Goal: Transaction & Acquisition: Purchase product/service

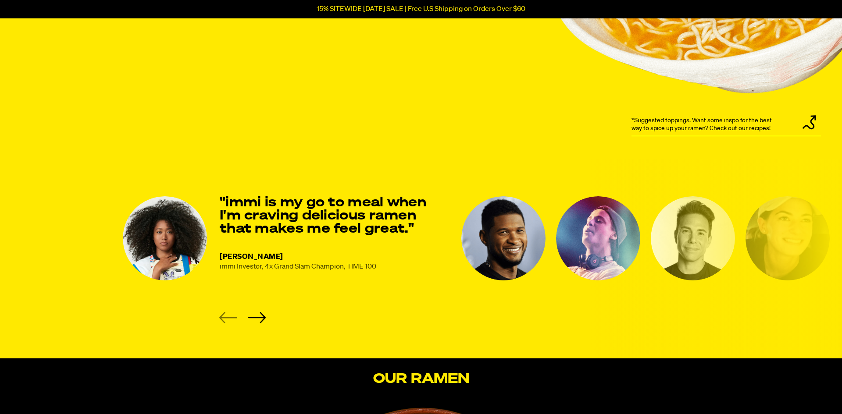
scroll to position [1087, 0]
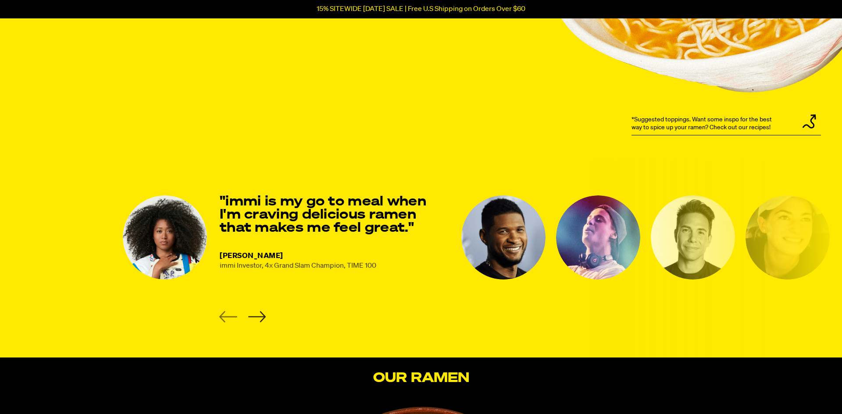
click at [259, 315] on icon "Next slide" at bounding box center [257, 316] width 18 height 11
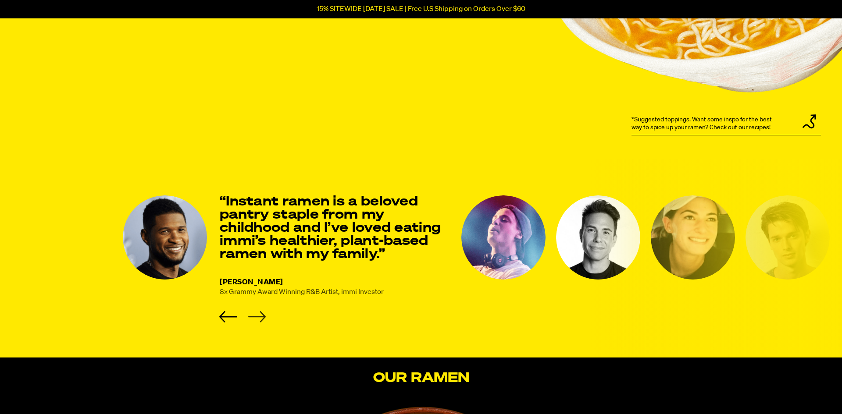
click at [259, 315] on icon "Next slide" at bounding box center [257, 316] width 18 height 11
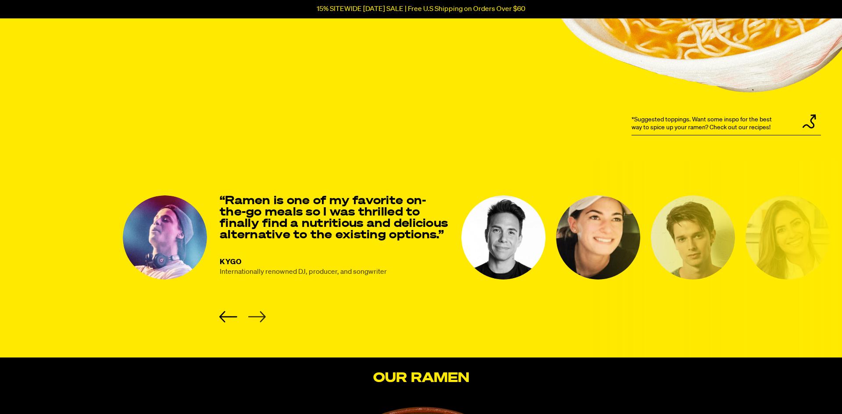
click at [259, 315] on icon "Next slide" at bounding box center [257, 316] width 18 height 11
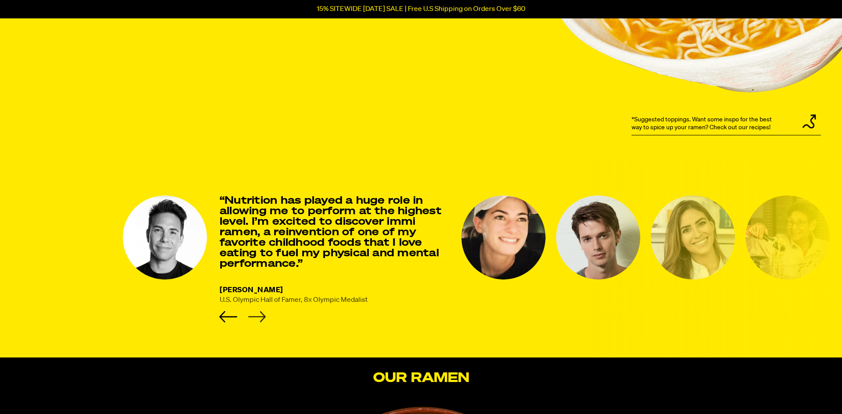
click at [259, 315] on icon "Next slide" at bounding box center [257, 316] width 18 height 11
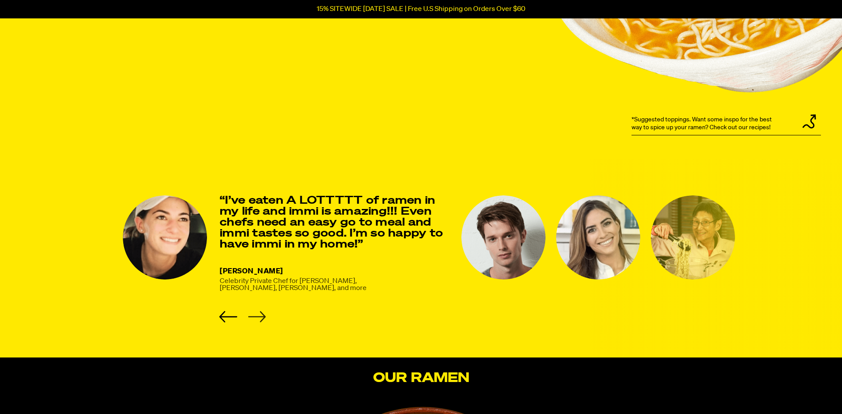
click at [259, 315] on icon "Next slide" at bounding box center [257, 316] width 18 height 11
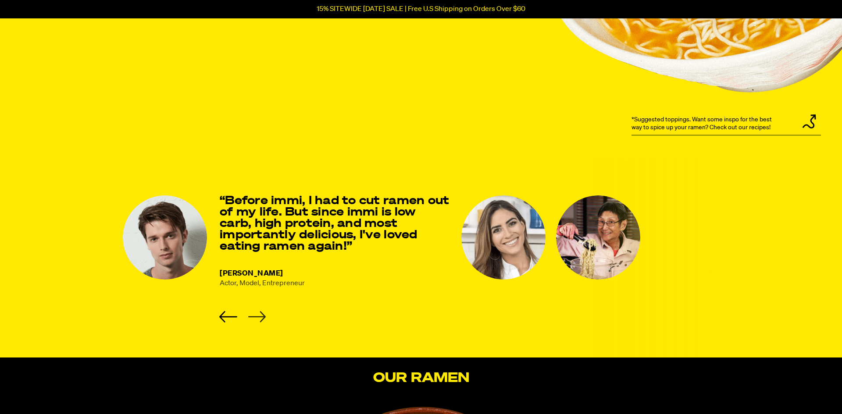
click at [259, 315] on icon "Next slide" at bounding box center [257, 316] width 18 height 11
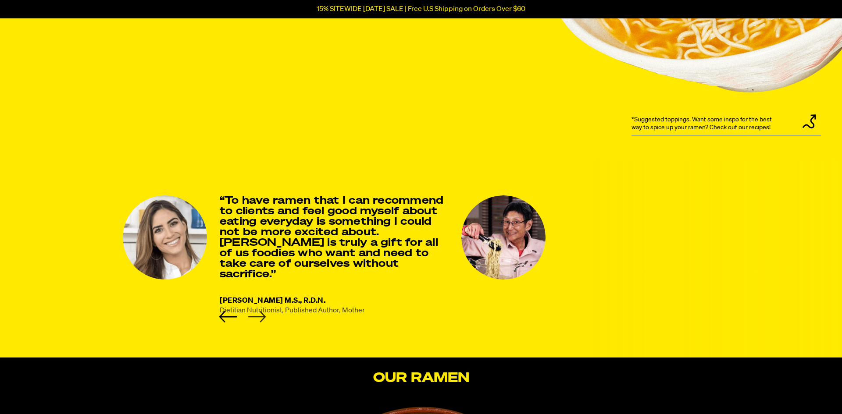
click at [259, 315] on icon "Next slide" at bounding box center [257, 316] width 18 height 11
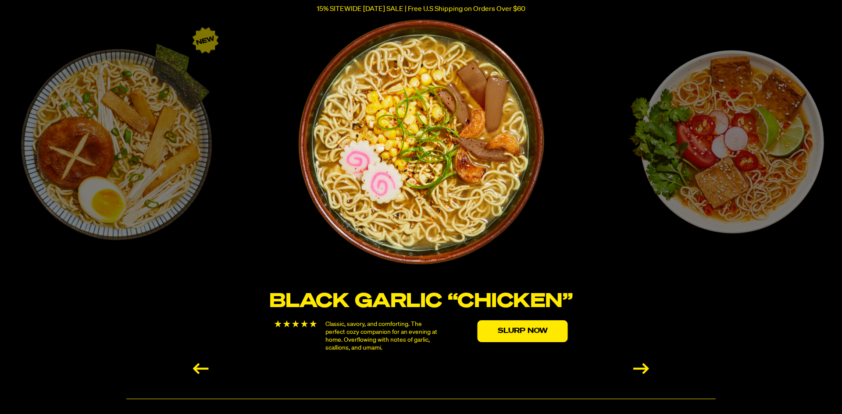
scroll to position [1473, 0]
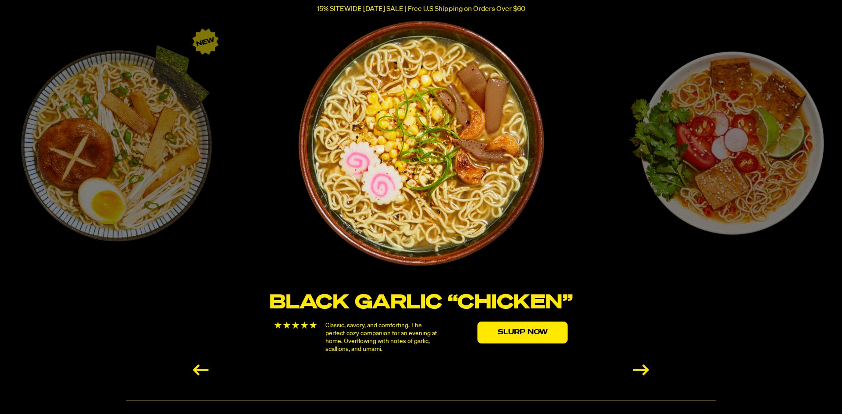
click at [635, 373] on div "Next slide" at bounding box center [641, 370] width 16 height 11
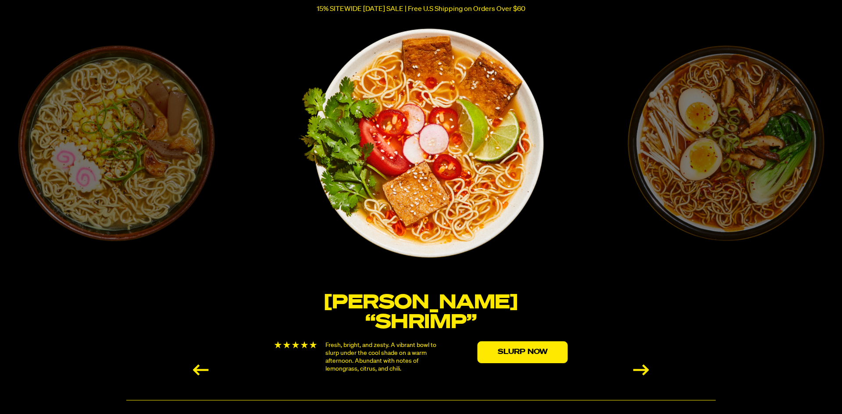
click at [635, 373] on div "Next slide" at bounding box center [641, 370] width 16 height 11
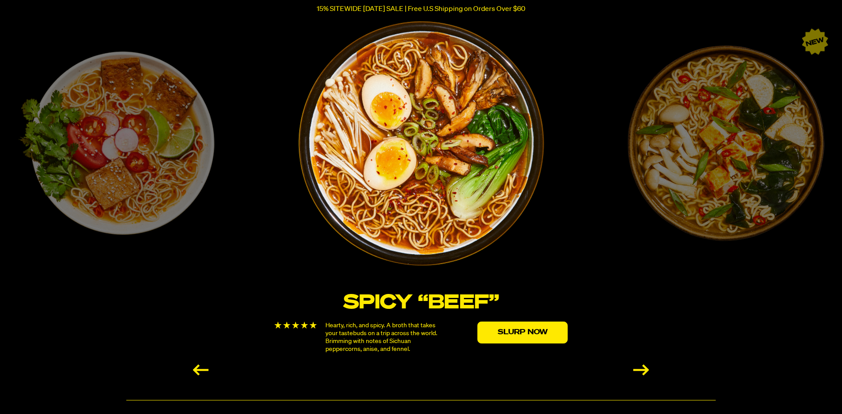
click at [635, 373] on div "Next slide" at bounding box center [641, 370] width 16 height 11
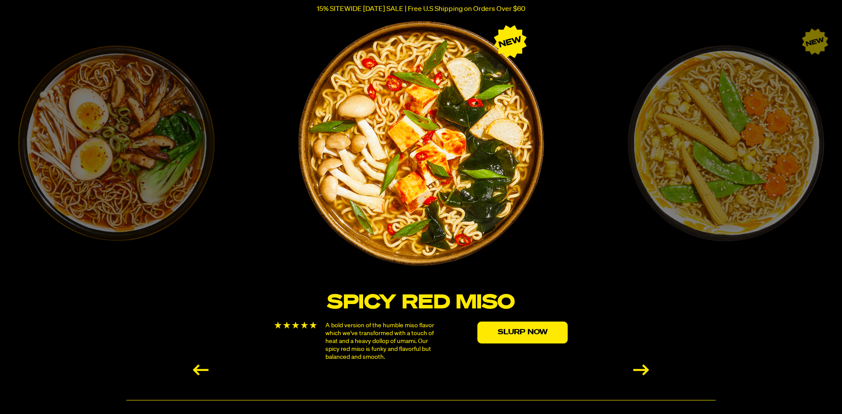
click at [635, 373] on div "Next slide" at bounding box center [641, 370] width 16 height 11
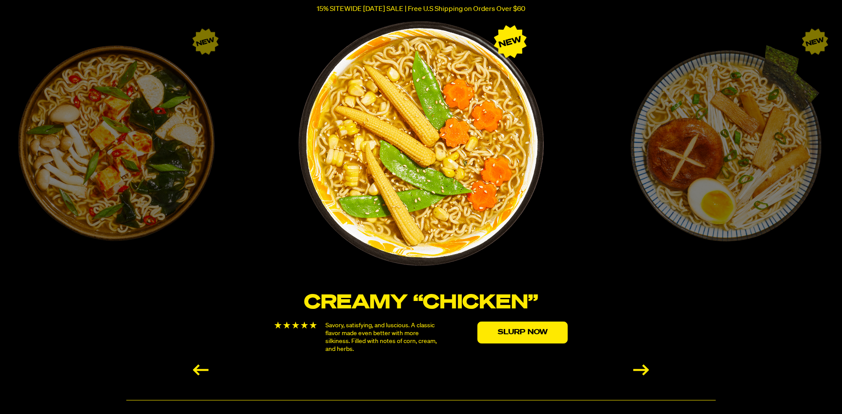
click at [635, 373] on div "Next slide" at bounding box center [641, 370] width 16 height 11
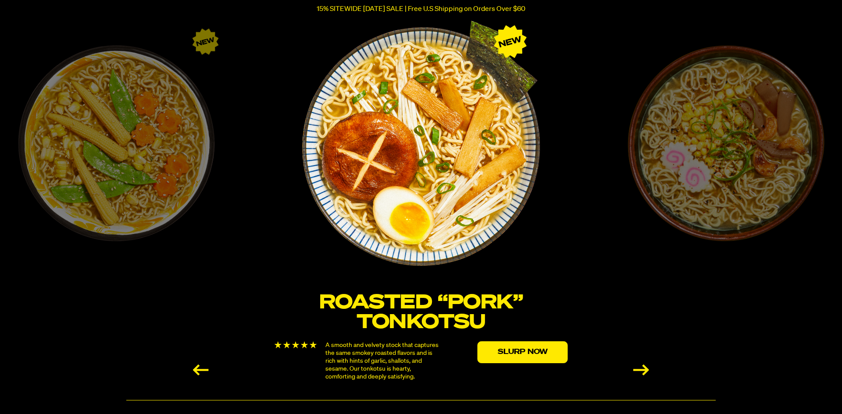
click at [635, 373] on div "Next slide" at bounding box center [641, 370] width 16 height 11
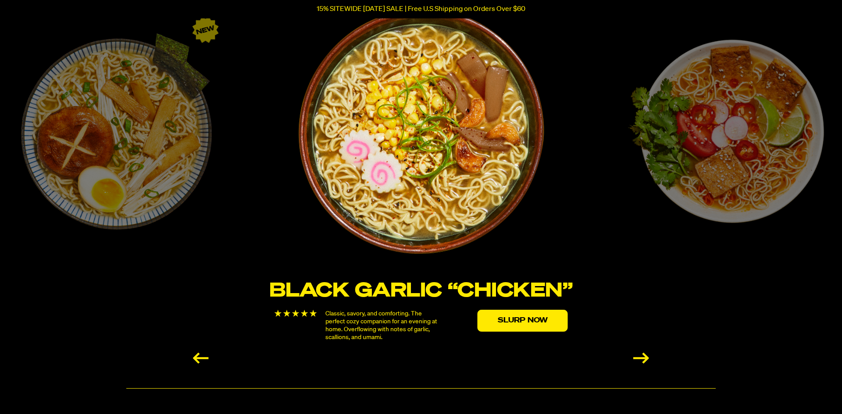
scroll to position [1481, 0]
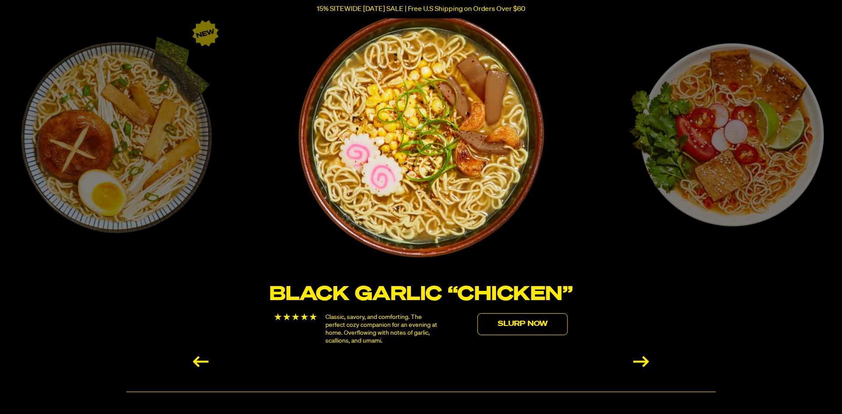
click at [524, 326] on link "Slurp Now" at bounding box center [523, 325] width 90 height 22
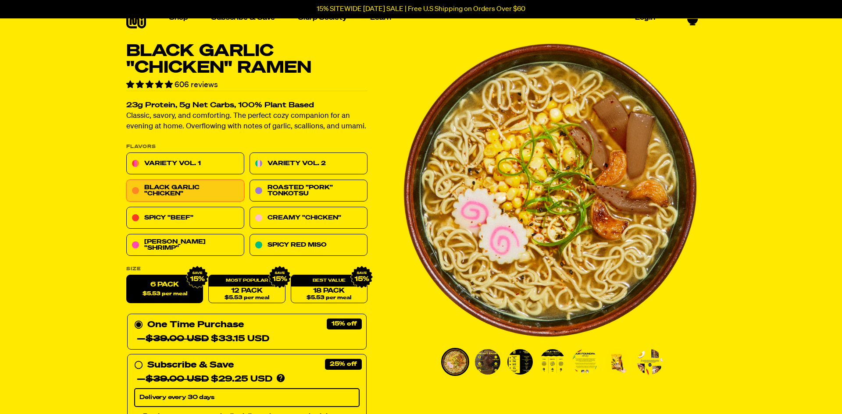
scroll to position [14, 0]
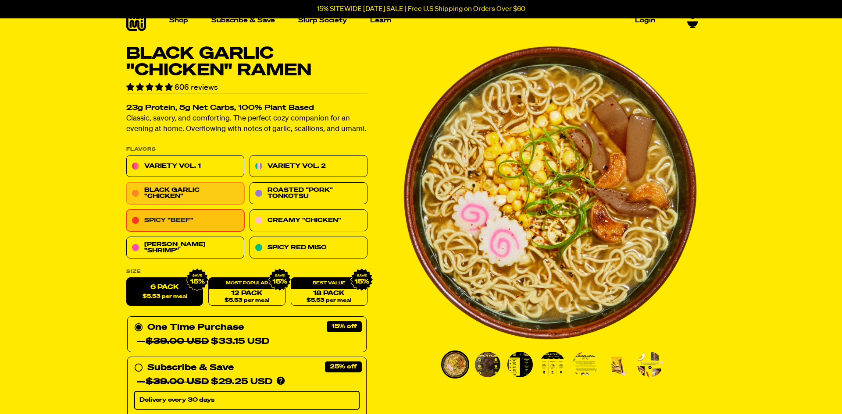
click at [178, 222] on link "Spicy "Beef"" at bounding box center [185, 221] width 118 height 22
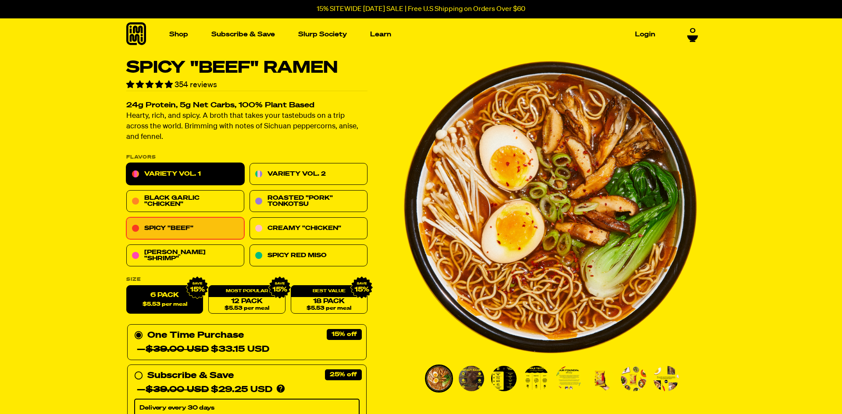
click at [181, 179] on link "Variety Vol. 1" at bounding box center [185, 175] width 118 height 22
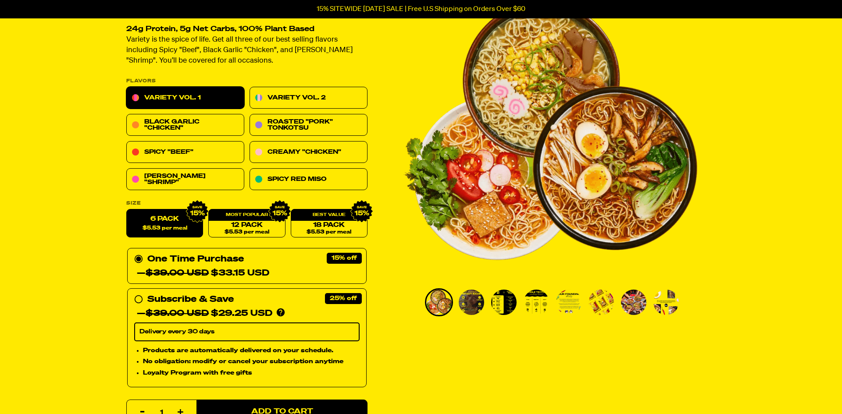
scroll to position [94, 0]
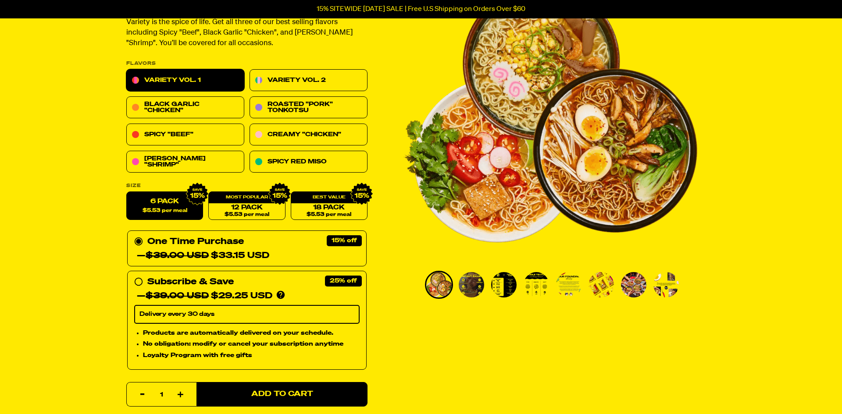
click at [504, 280] on img "Go to slide 3" at bounding box center [503, 284] width 25 height 25
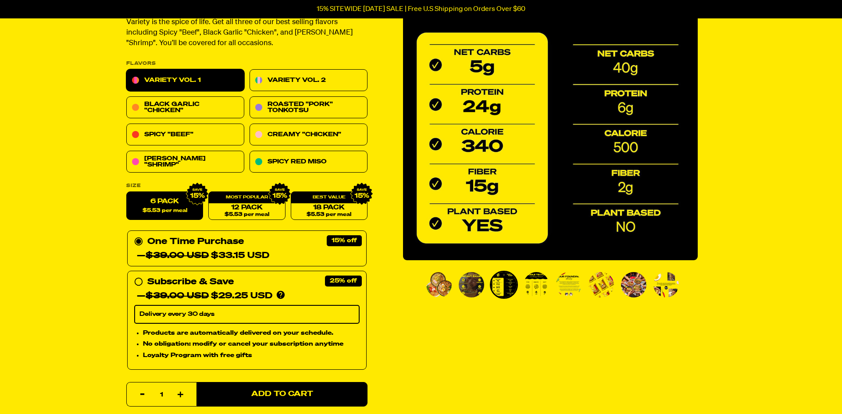
click at [536, 284] on img "Go to slide 4" at bounding box center [536, 284] width 25 height 25
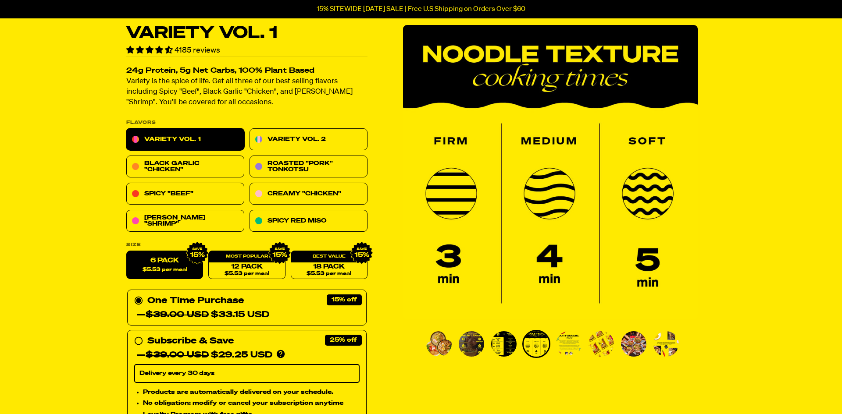
scroll to position [32, 0]
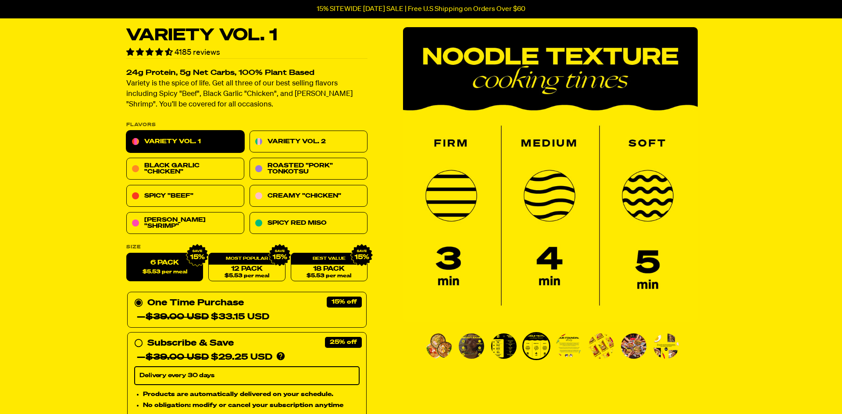
click at [568, 345] on img "Go to slide 5" at bounding box center [568, 346] width 25 height 25
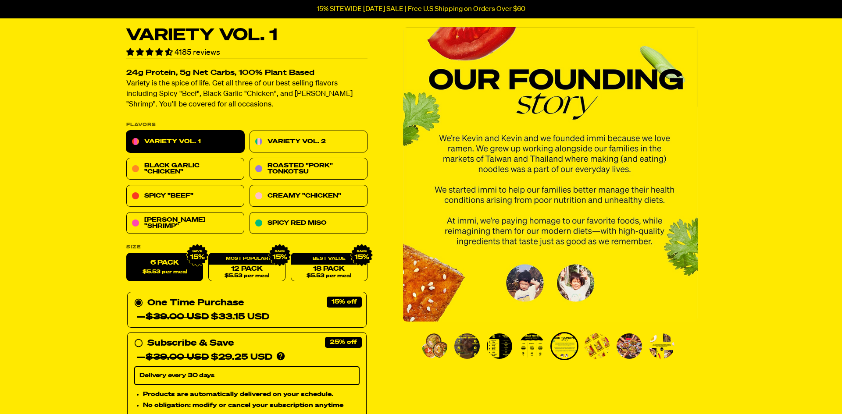
click at [601, 349] on img "Go to slide 6" at bounding box center [596, 346] width 25 height 25
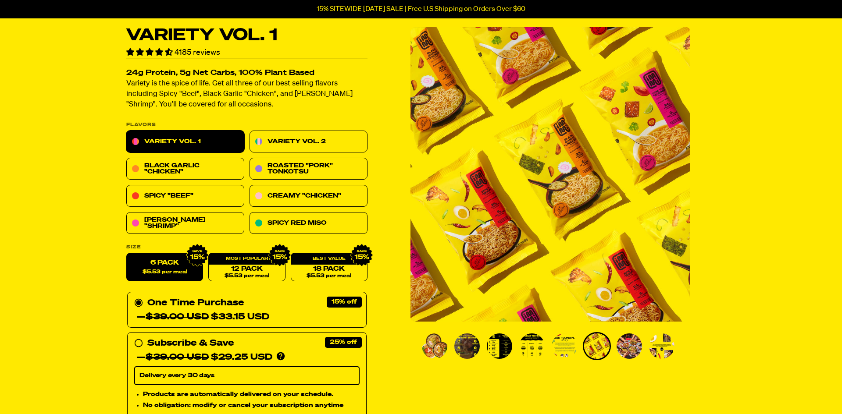
click at [626, 349] on img "Go to slide 7" at bounding box center [629, 346] width 25 height 25
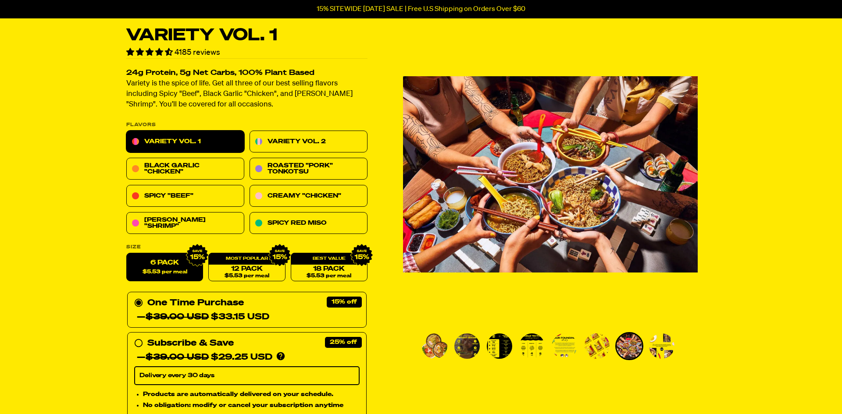
click at [656, 347] on img "Go to slide 8" at bounding box center [661, 346] width 25 height 25
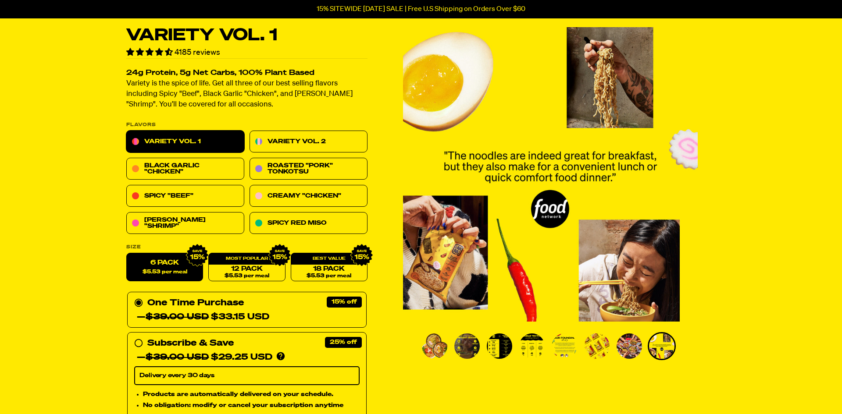
click at [468, 348] on img "Go to slide 2" at bounding box center [466, 346] width 25 height 25
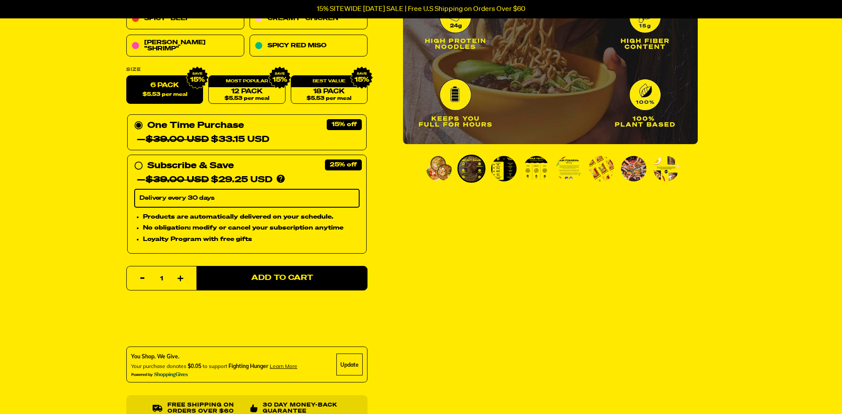
scroll to position [213, 0]
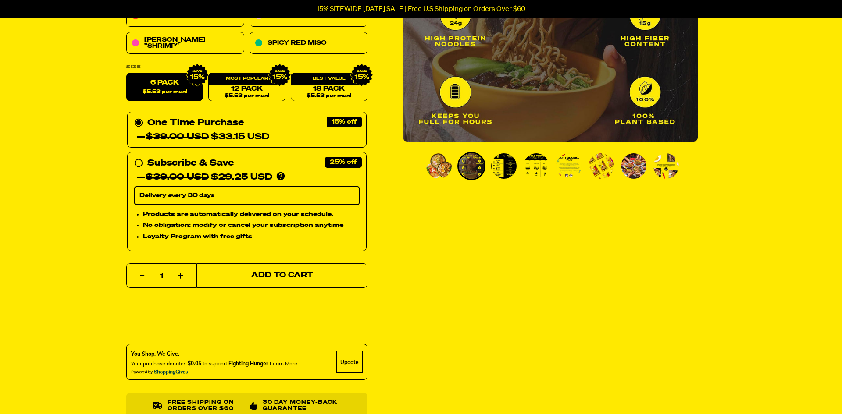
click at [258, 273] on span "Add to Cart" at bounding box center [282, 275] width 62 height 7
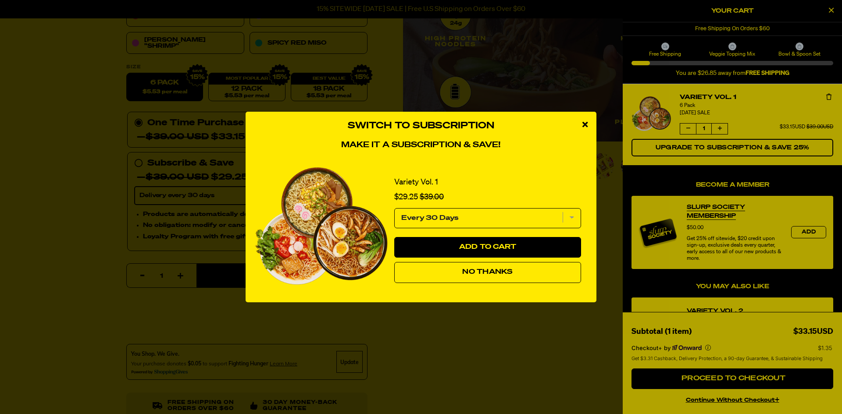
click at [482, 279] on button "No Thanks" at bounding box center [487, 272] width 187 height 21
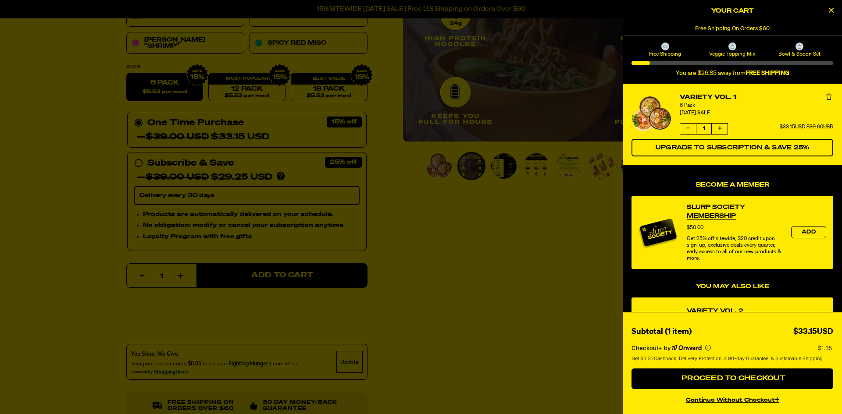
click at [393, 213] on div at bounding box center [421, 207] width 842 height 414
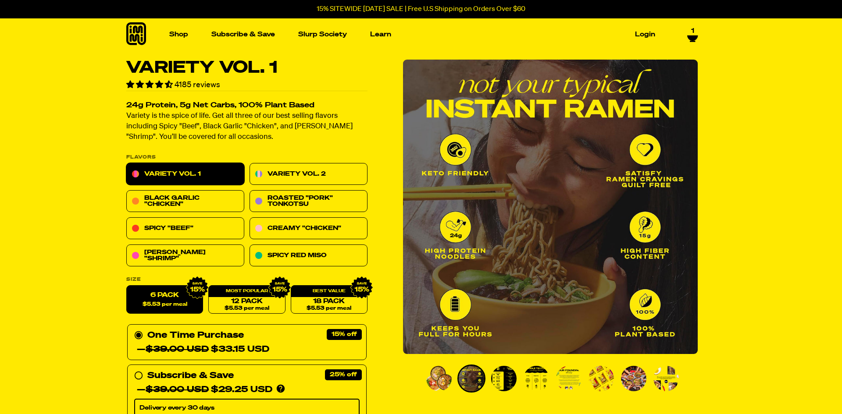
scroll to position [3, 0]
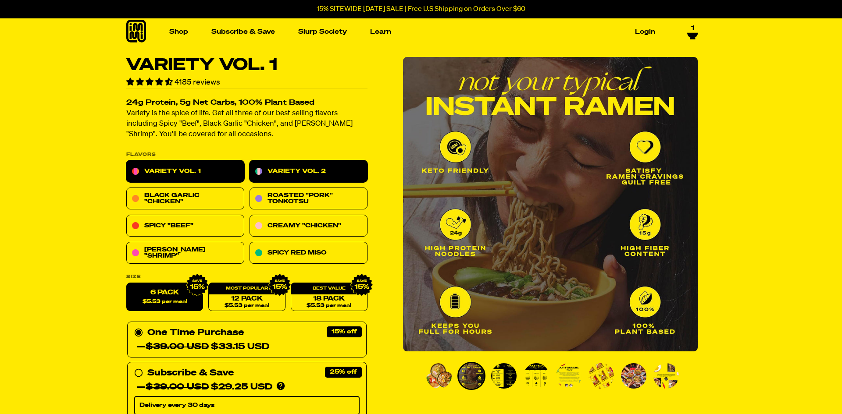
click at [285, 168] on link "Variety Vol. 2" at bounding box center [309, 172] width 118 height 22
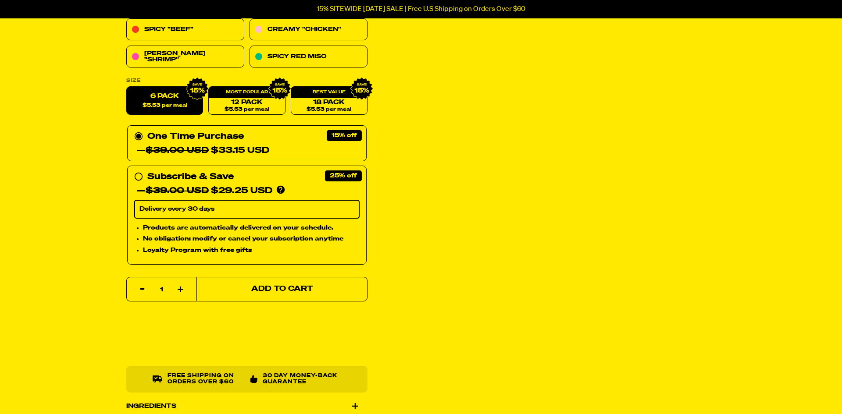
click at [266, 293] on button "Add to Cart" at bounding box center [281, 289] width 171 height 25
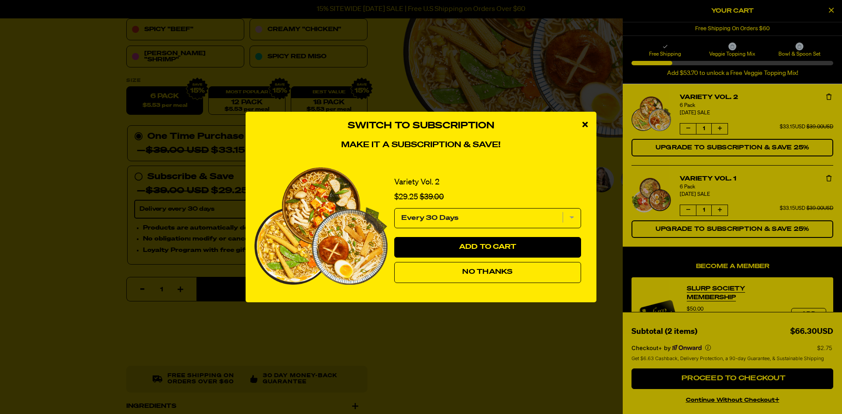
click at [528, 269] on button "No Thanks" at bounding box center [487, 272] width 187 height 21
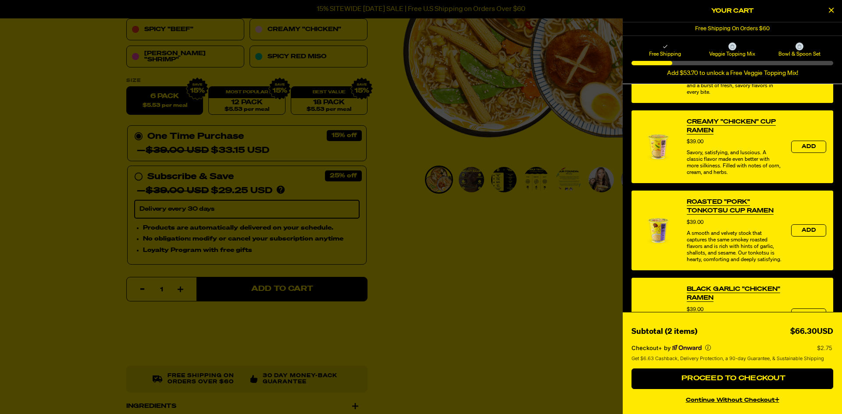
scroll to position [411, 0]
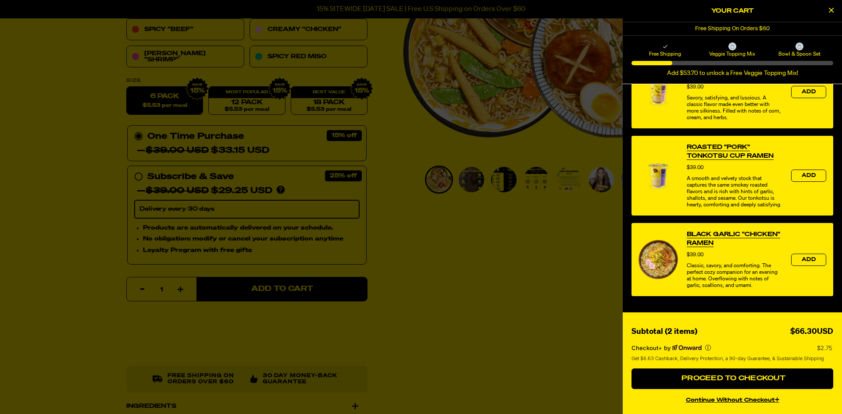
click at [504, 258] on div at bounding box center [421, 207] width 842 height 414
